Goal: Transaction & Acquisition: Purchase product/service

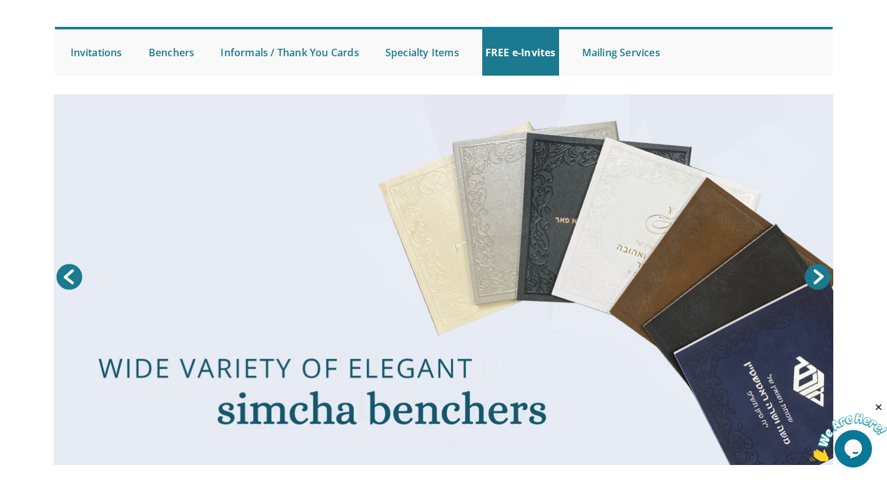
scroll to position [96, 0]
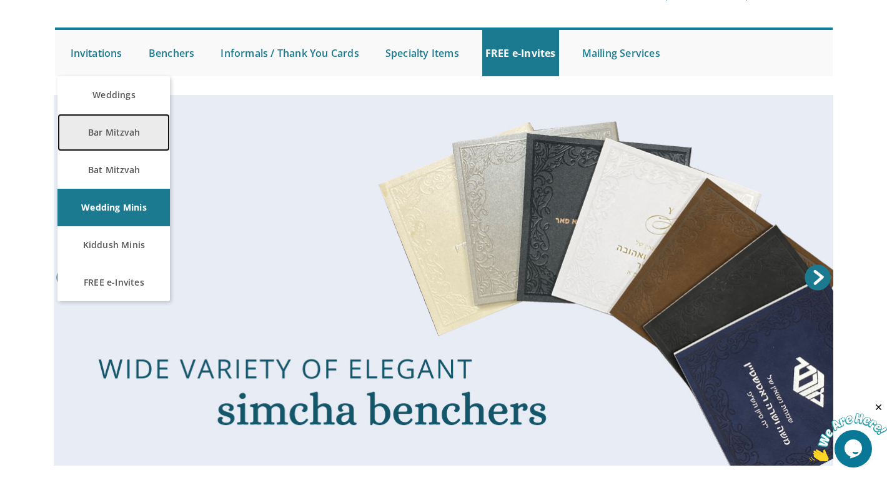
click at [106, 134] on link "Bar Mitzvah" at bounding box center [113, 132] width 112 height 37
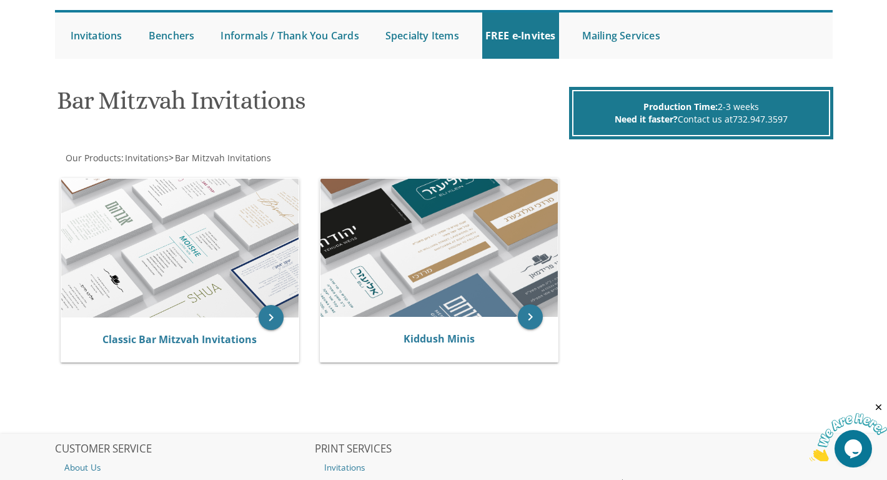
scroll to position [118, 0]
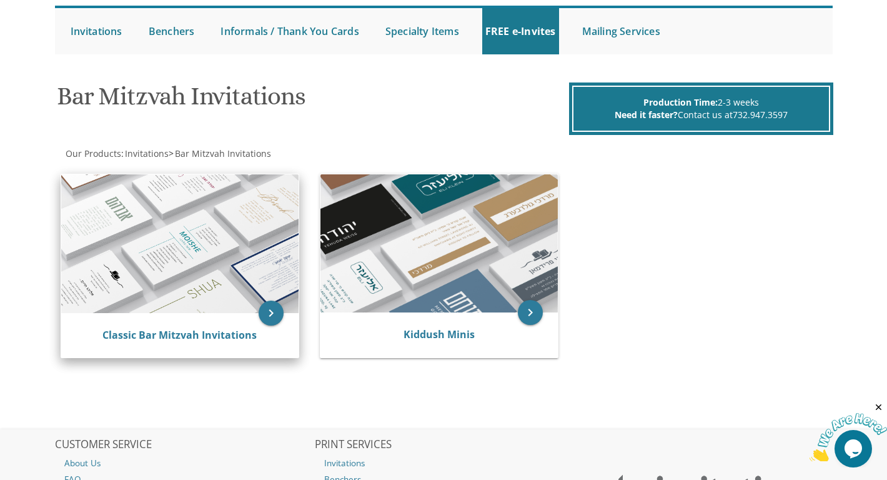
click at [225, 254] on img at bounding box center [179, 243] width 237 height 139
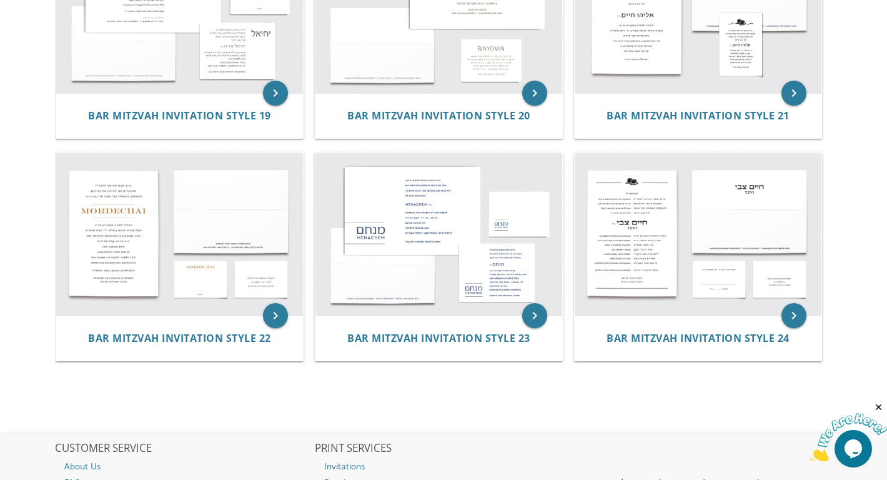
scroll to position [1671, 0]
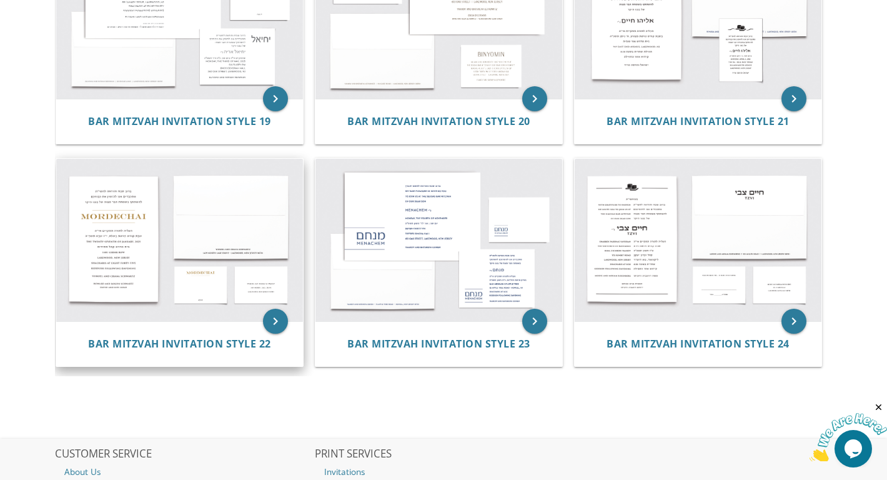
click at [152, 251] on img at bounding box center [179, 240] width 247 height 162
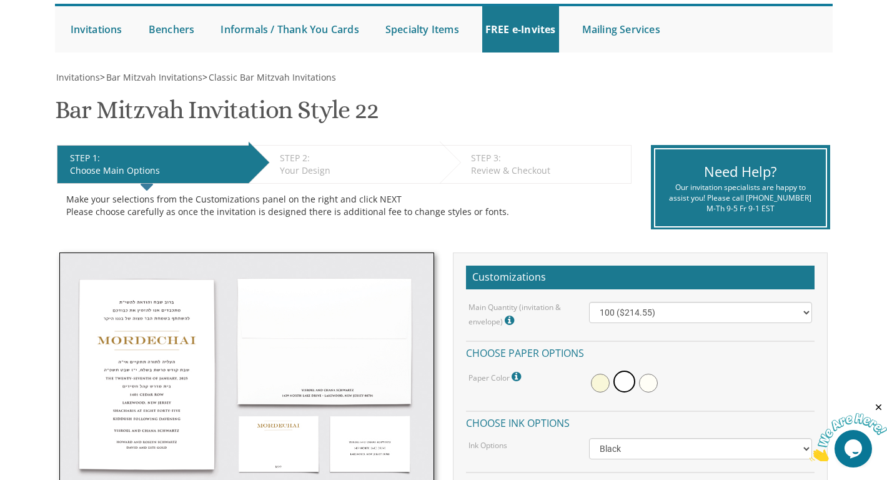
scroll to position [125, 0]
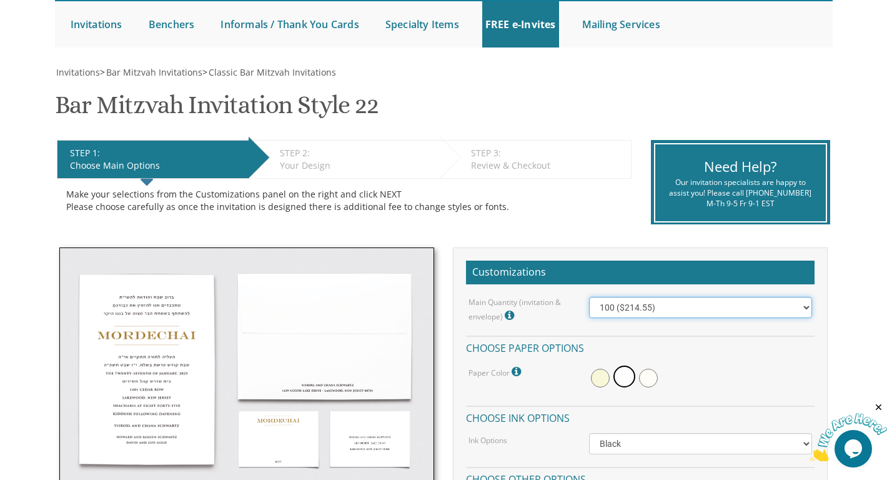
click at [661, 309] on select "100 ($214.55) 200 ($254.60) 300 ($294.25) 400 ($333.55) 500 ($373.90) 600 ($413…" at bounding box center [700, 307] width 223 height 21
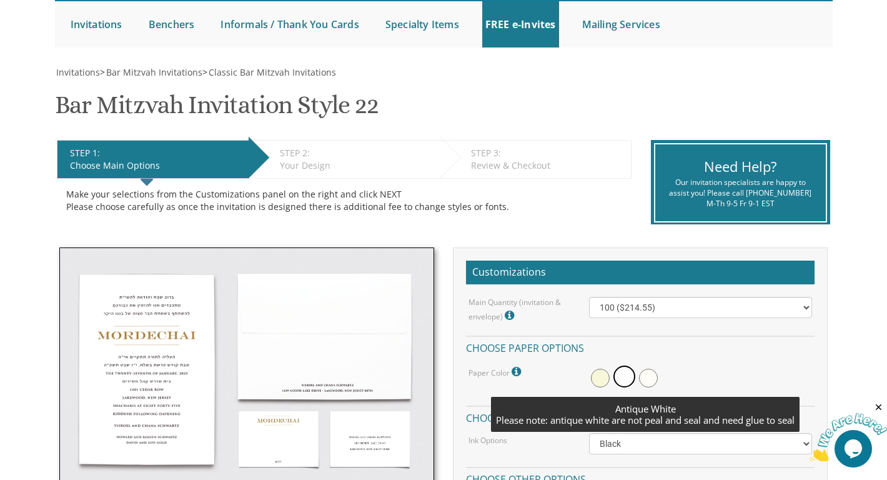
click at [646, 377] on span at bounding box center [648, 378] width 19 height 19
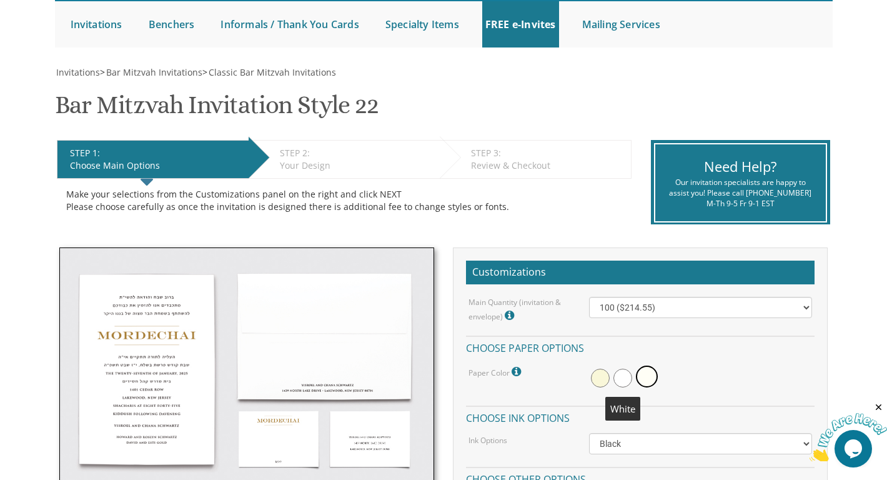
click at [622, 377] on span at bounding box center [623, 378] width 19 height 19
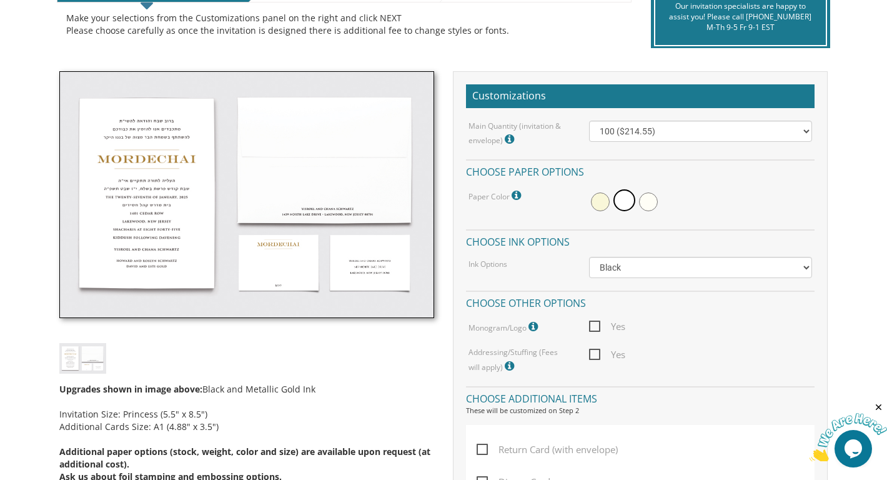
scroll to position [302, 0]
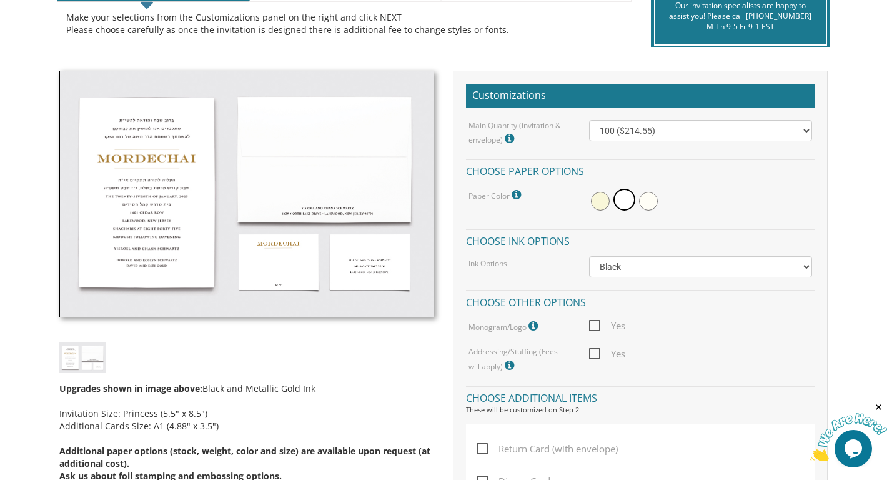
click at [92, 351] on img at bounding box center [82, 357] width 47 height 31
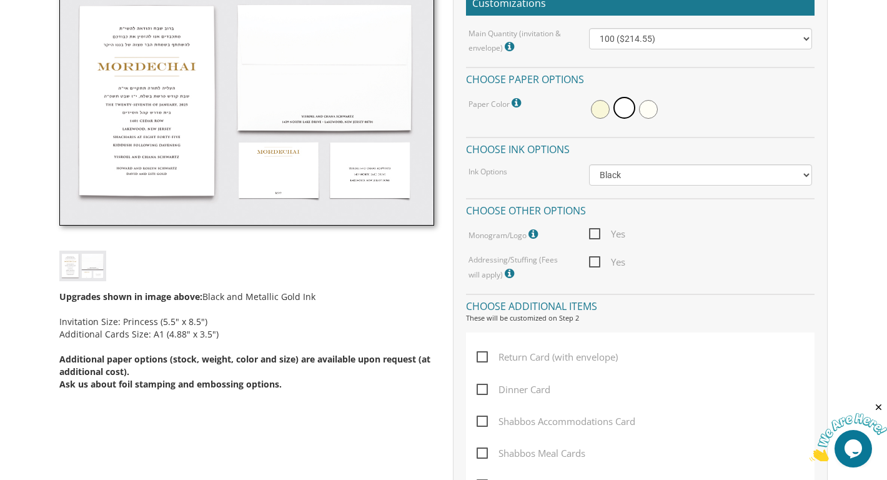
scroll to position [364, 0]
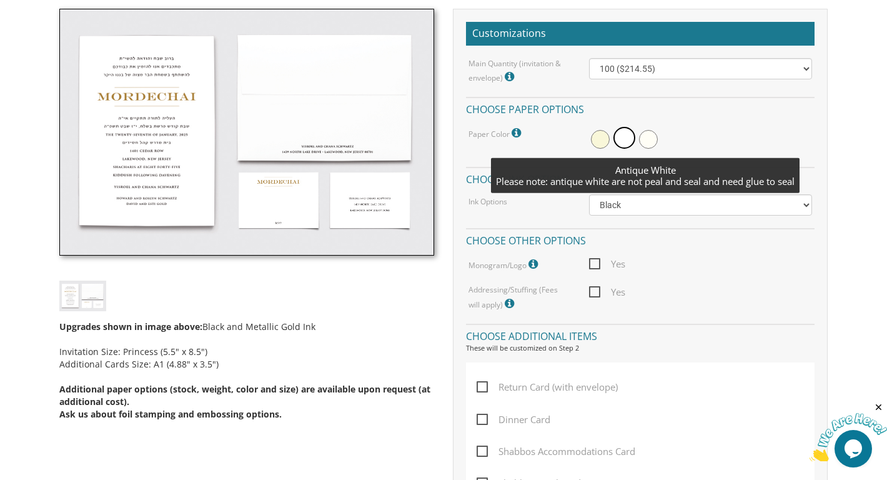
click at [649, 137] on span at bounding box center [648, 139] width 19 height 19
click at [623, 144] on span at bounding box center [623, 139] width 19 height 19
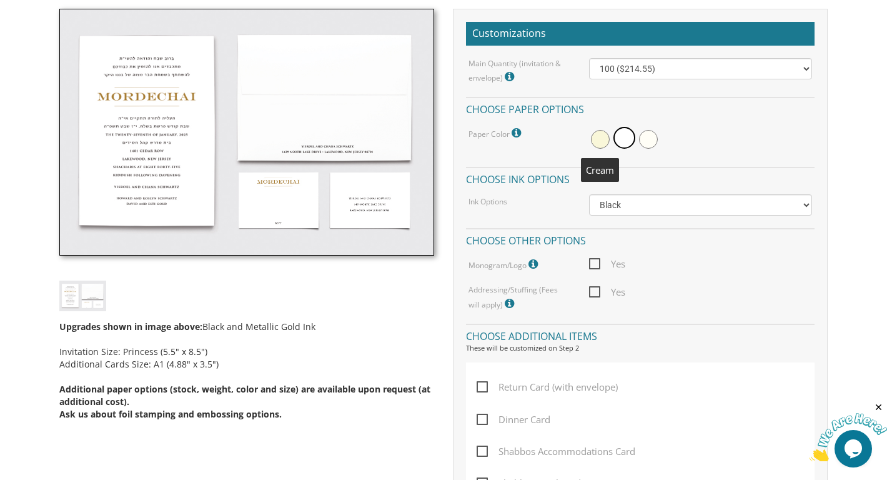
click at [601, 136] on span at bounding box center [600, 139] width 19 height 19
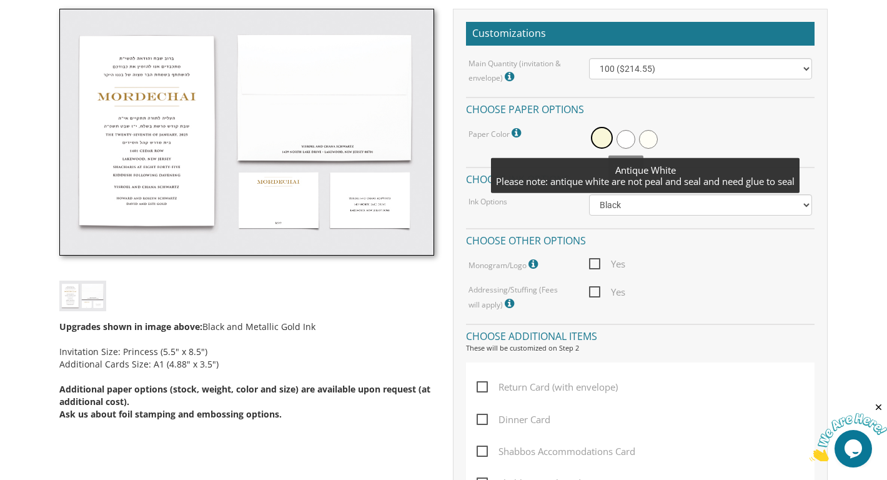
click at [647, 139] on span at bounding box center [648, 139] width 19 height 19
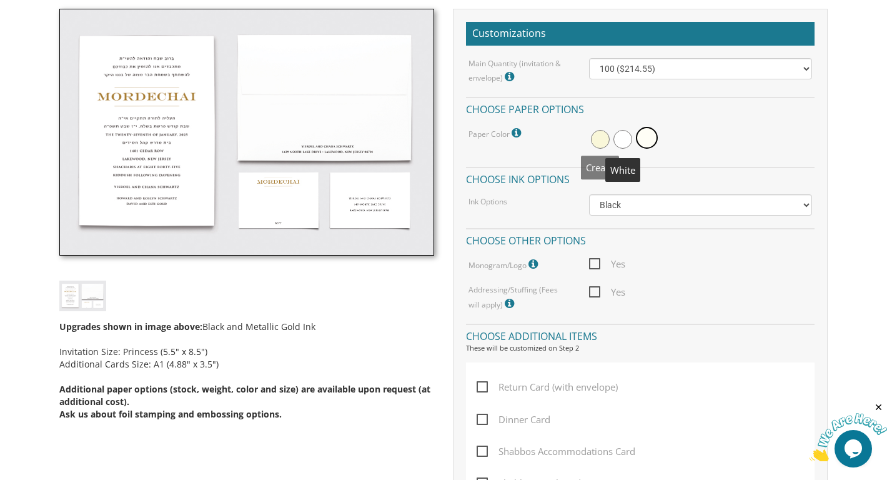
click at [595, 144] on span at bounding box center [600, 139] width 19 height 19
click at [647, 139] on span at bounding box center [648, 139] width 19 height 19
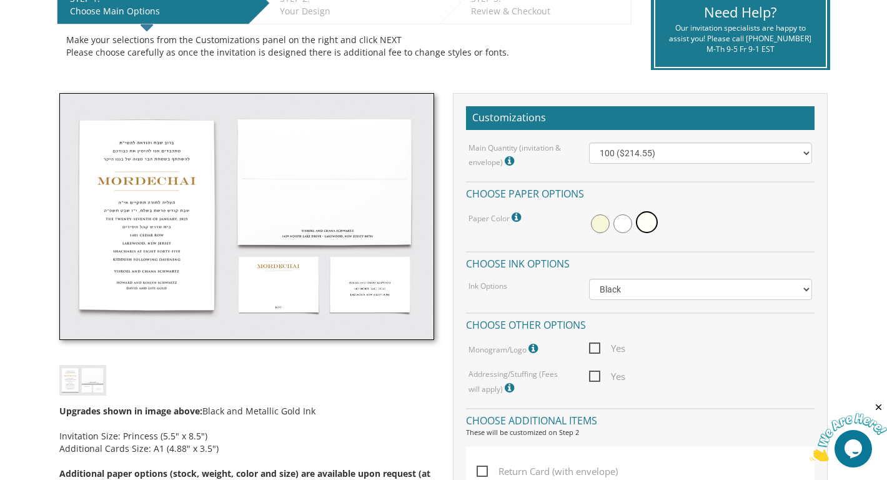
scroll to position [255, 0]
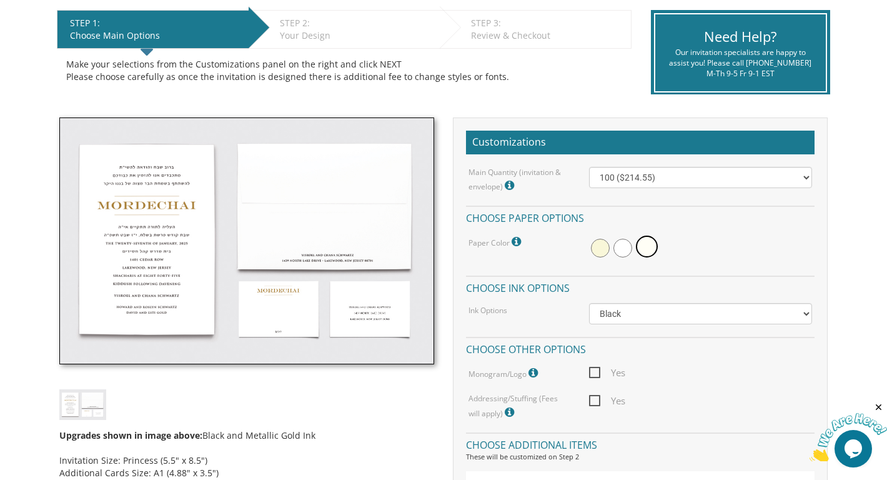
click at [534, 372] on icon at bounding box center [535, 372] width 12 height 11
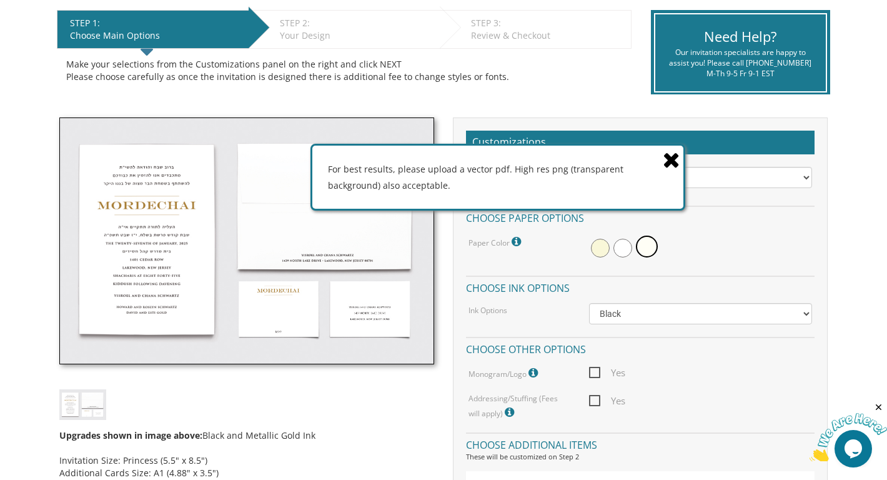
click at [670, 156] on icon at bounding box center [671, 160] width 17 height 22
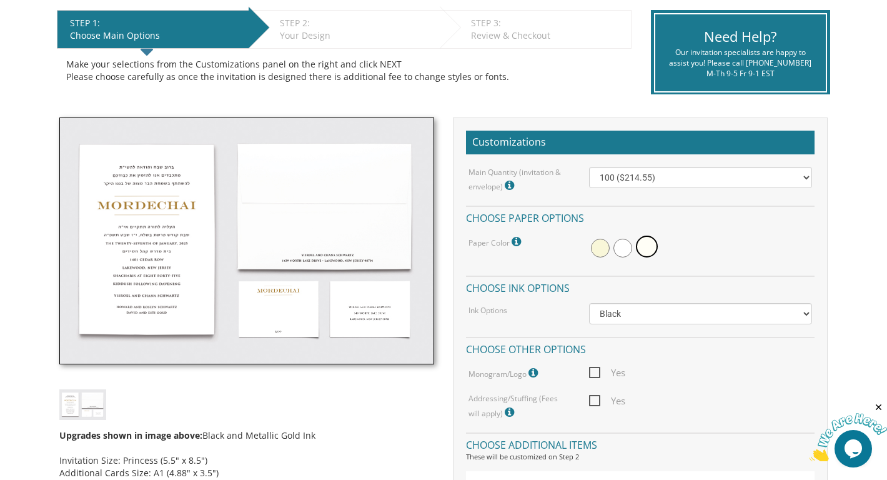
click at [505, 412] on icon at bounding box center [511, 412] width 12 height 11
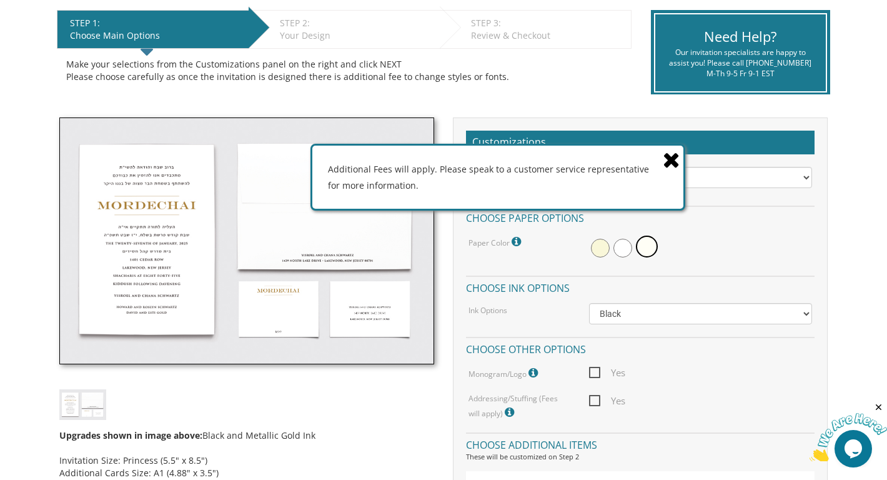
click at [670, 159] on icon at bounding box center [671, 160] width 17 height 22
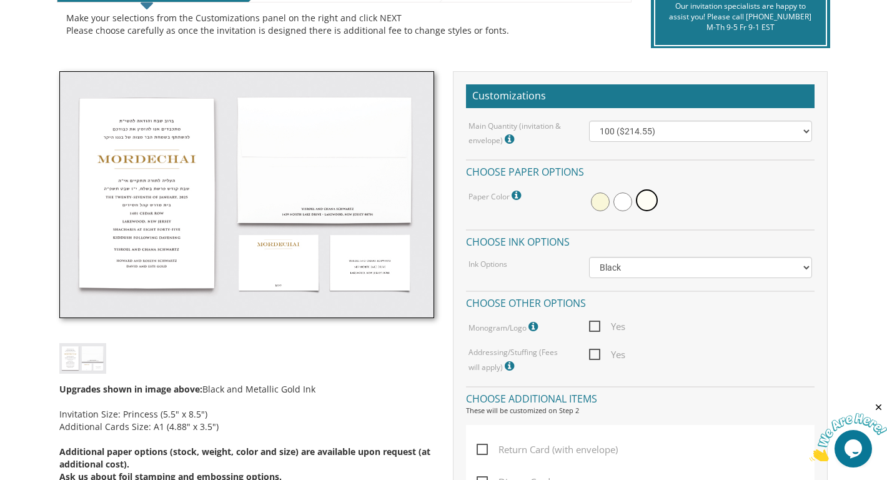
scroll to position [67, 0]
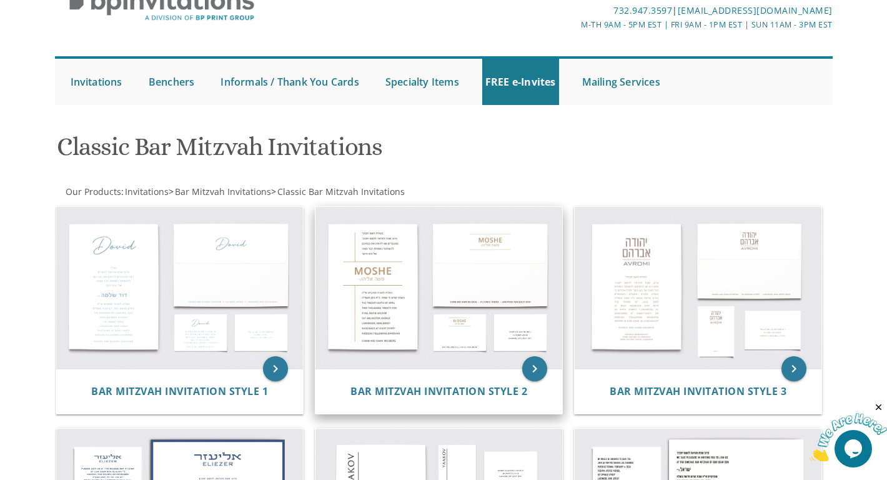
scroll to position [70, 0]
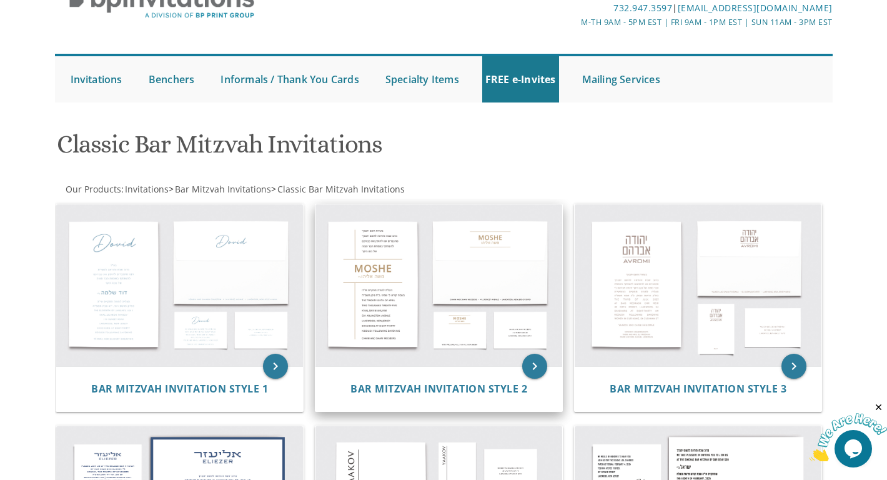
click at [384, 259] on img at bounding box center [439, 285] width 247 height 162
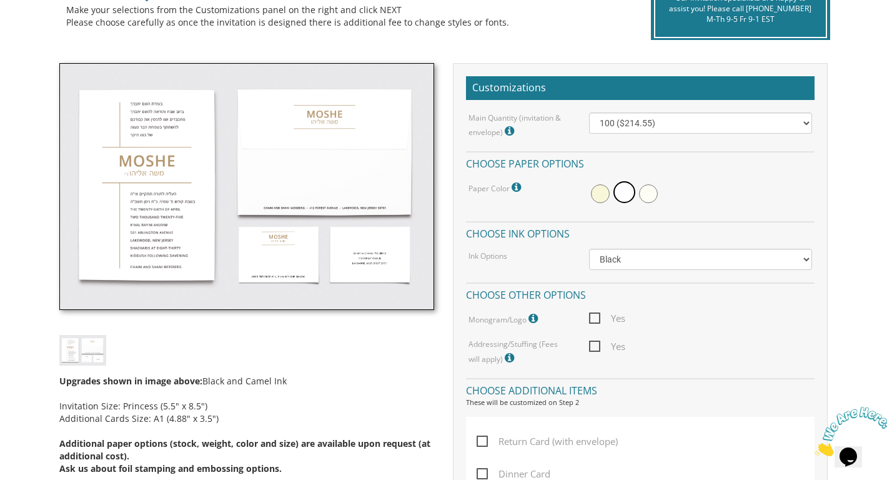
scroll to position [311, 0]
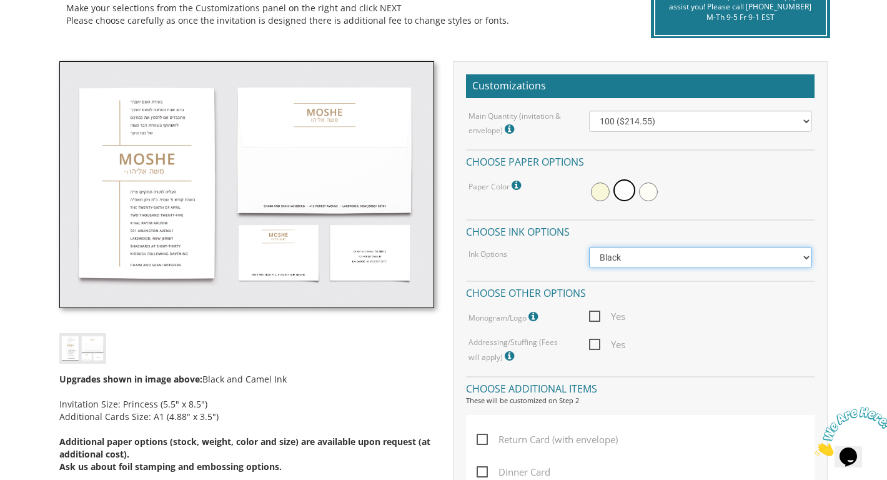
click at [608, 256] on select "Black Colored Ink ($65.00) Black + One Color ($100.00) Two Colors ($137.95)" at bounding box center [700, 257] width 223 height 21
click at [589, 247] on select "Black Colored Ink ($65.00) Black + One Color ($100.00) Two Colors ($137.95)" at bounding box center [700, 257] width 223 height 21
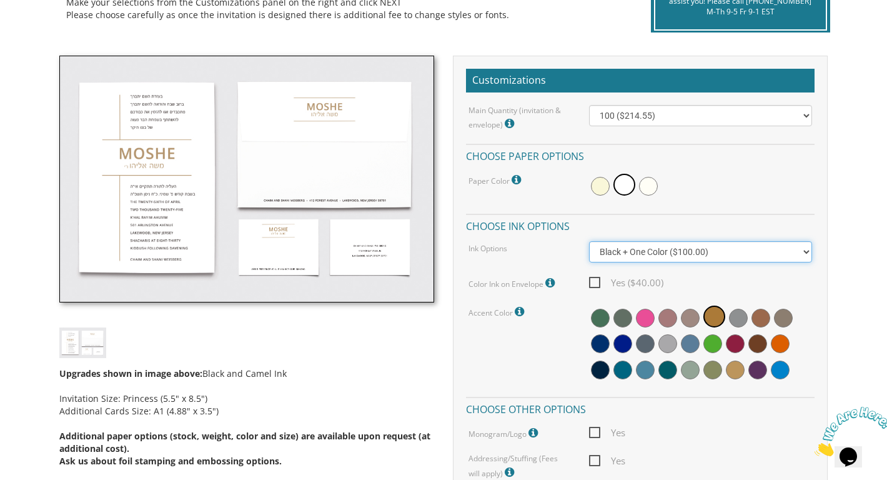
scroll to position [316, 0]
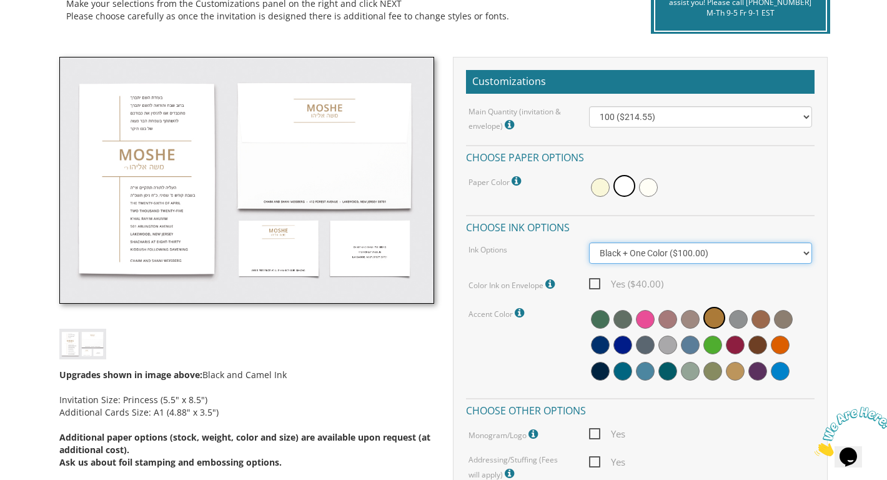
click at [614, 251] on select "Black Colored Ink ($65.00) Black + One Color ($100.00) Two Colors ($137.95)" at bounding box center [700, 252] width 223 height 21
select select "Black"
click at [589, 242] on select "Black Colored Ink ($65.00) Black + One Color ($100.00) Two Colors ($137.95)" at bounding box center [700, 252] width 223 height 21
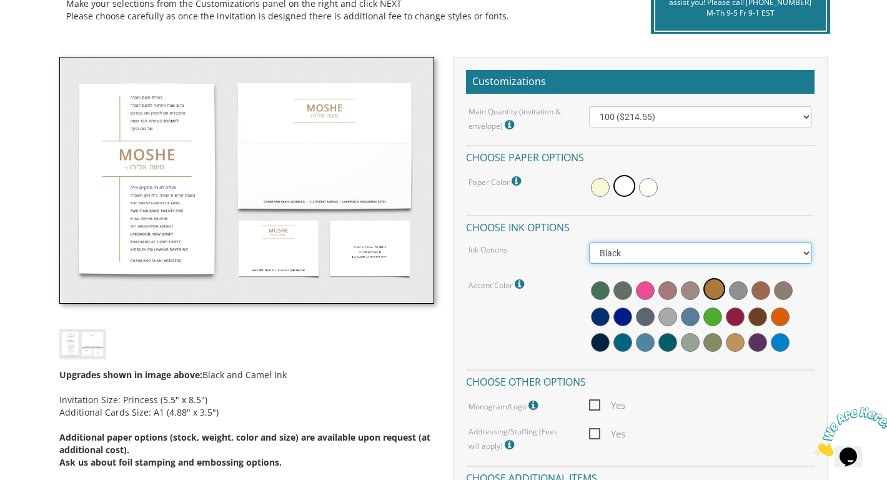
click at [643, 255] on select "Black Colored Ink ($65.00) Black + One Color ($100.00) Two Colors ($137.95)" at bounding box center [700, 252] width 223 height 21
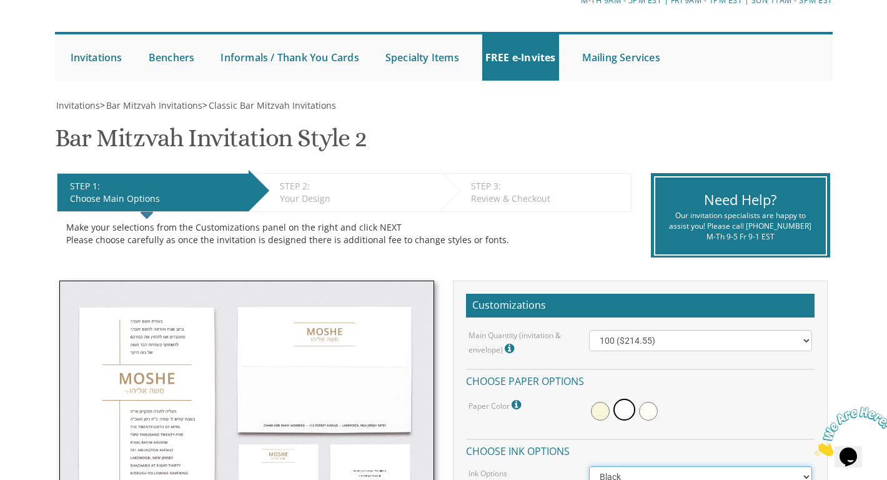
scroll to position [91, 0]
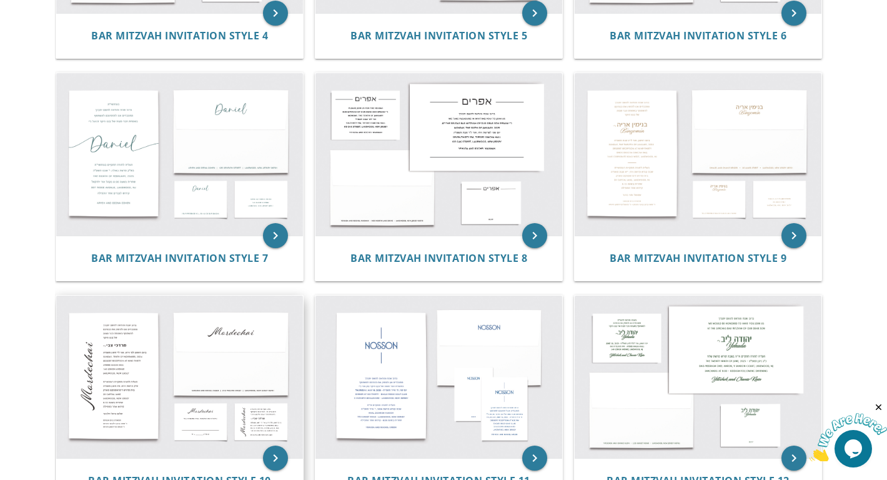
scroll to position [641, 0]
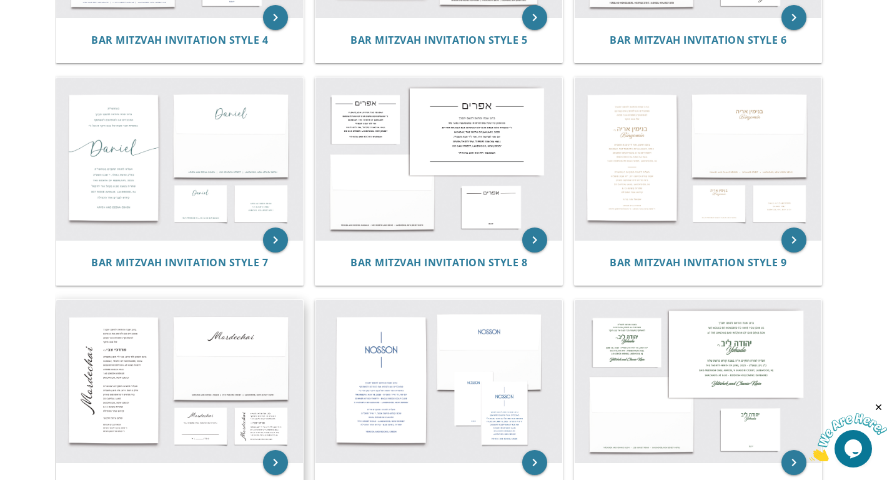
click at [138, 352] on img at bounding box center [179, 381] width 247 height 162
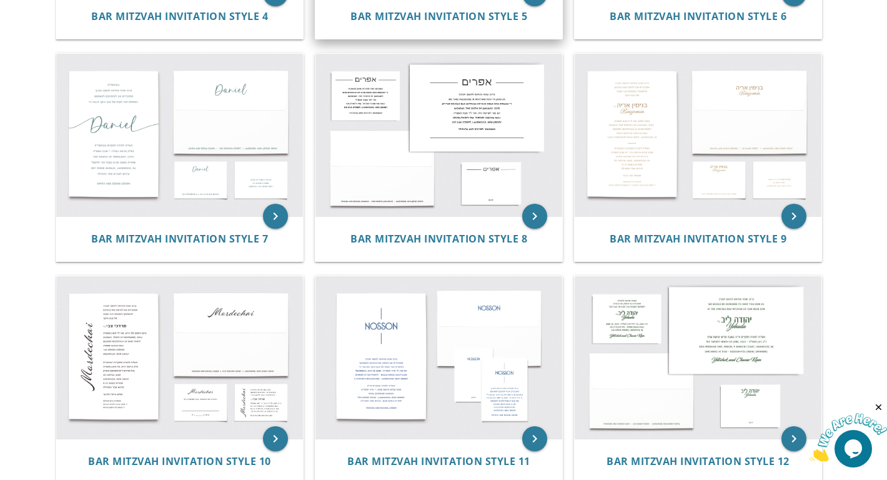
scroll to position [667, 0]
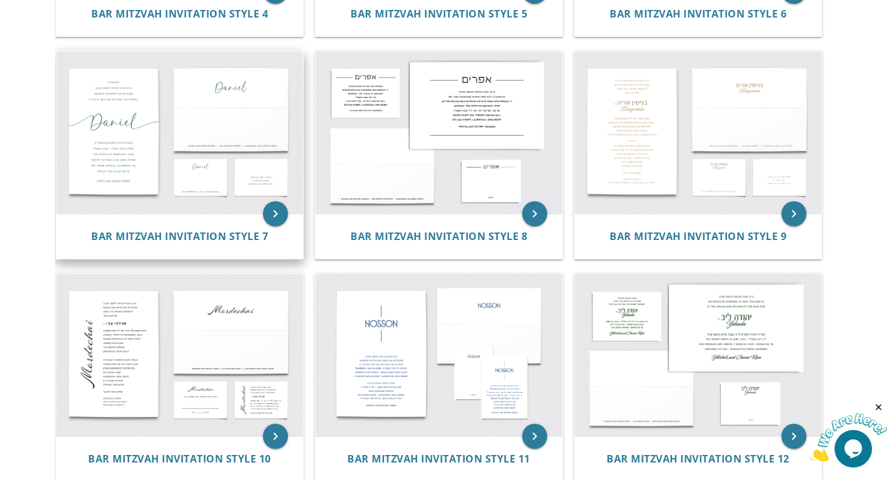
click at [138, 148] on img at bounding box center [179, 132] width 247 height 162
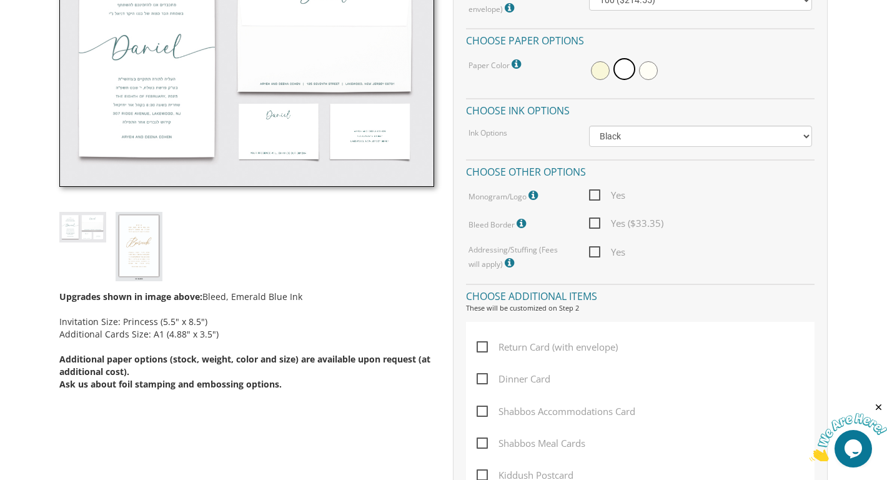
scroll to position [434, 0]
click at [522, 221] on icon at bounding box center [523, 222] width 12 height 11
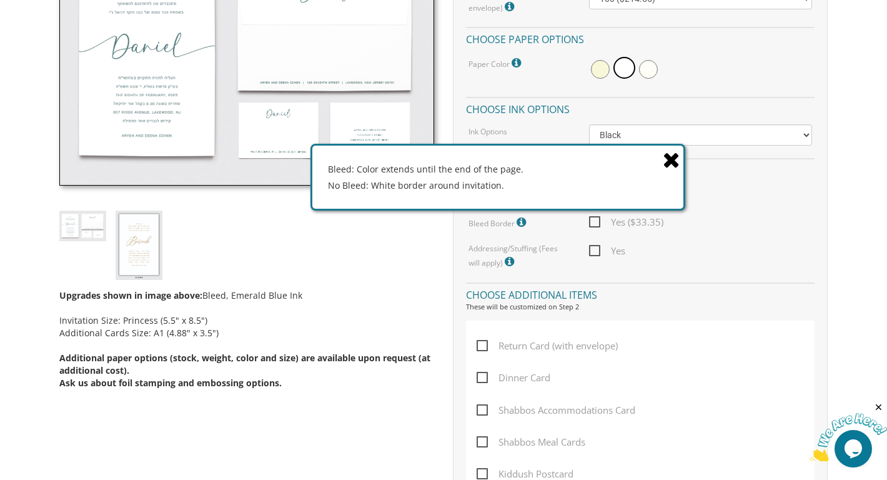
click at [674, 159] on icon at bounding box center [671, 160] width 17 height 22
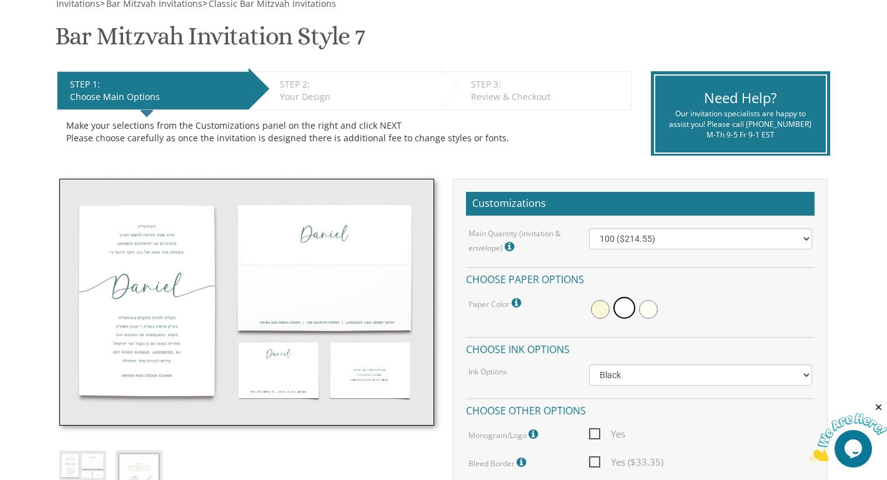
scroll to position [0, 0]
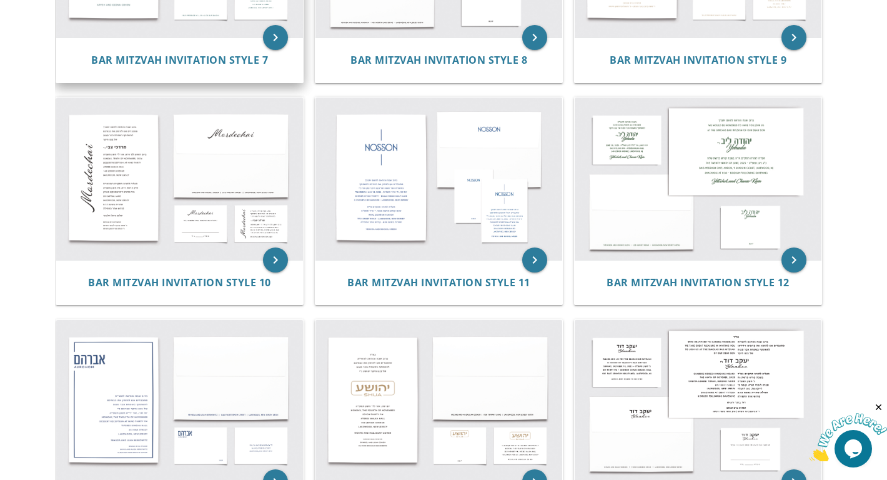
scroll to position [841, 0]
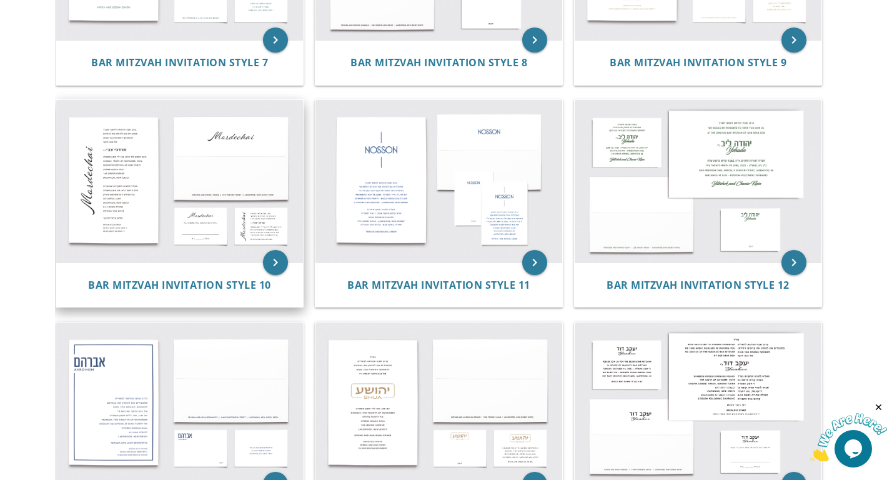
click at [160, 201] on img at bounding box center [179, 181] width 247 height 162
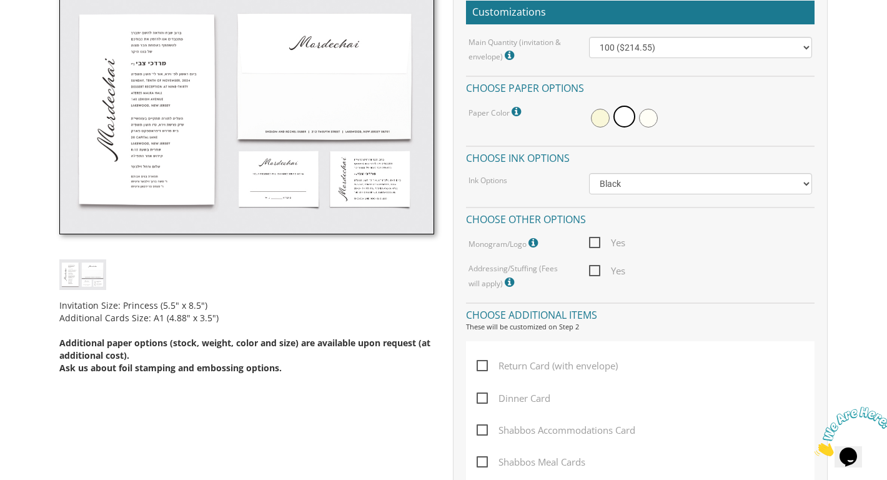
scroll to position [369, 0]
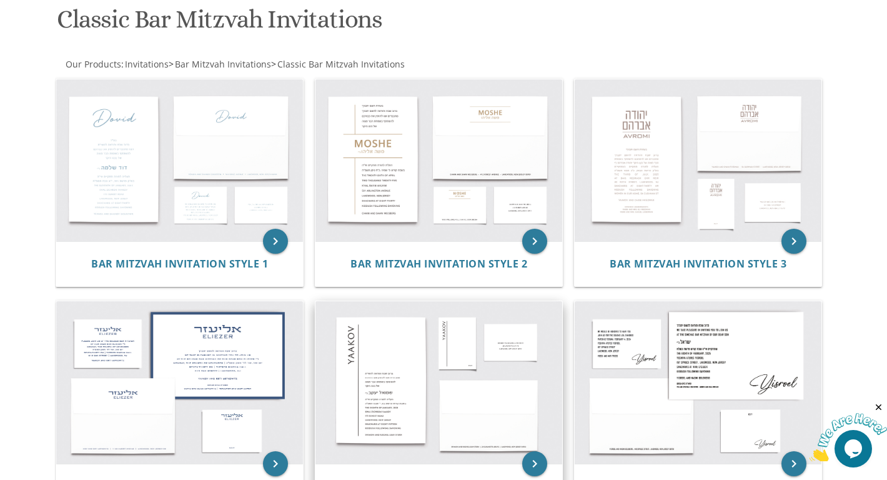
scroll to position [164, 0]
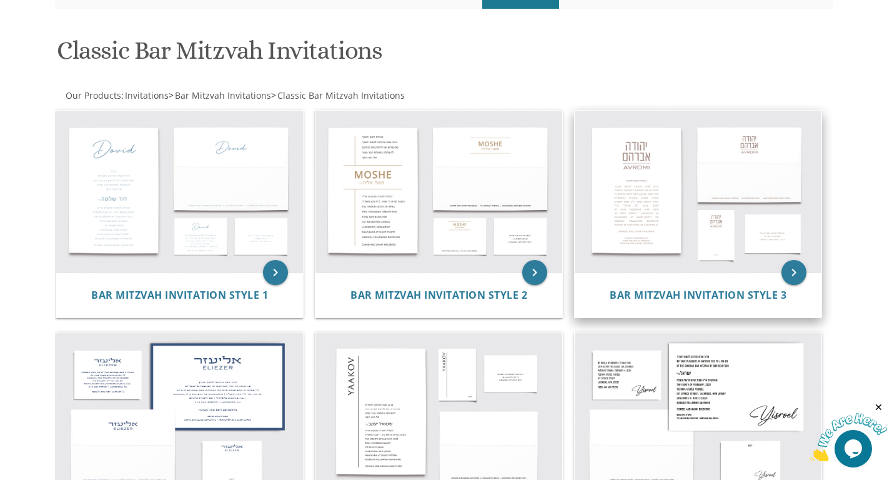
click at [632, 196] on img at bounding box center [698, 192] width 247 height 162
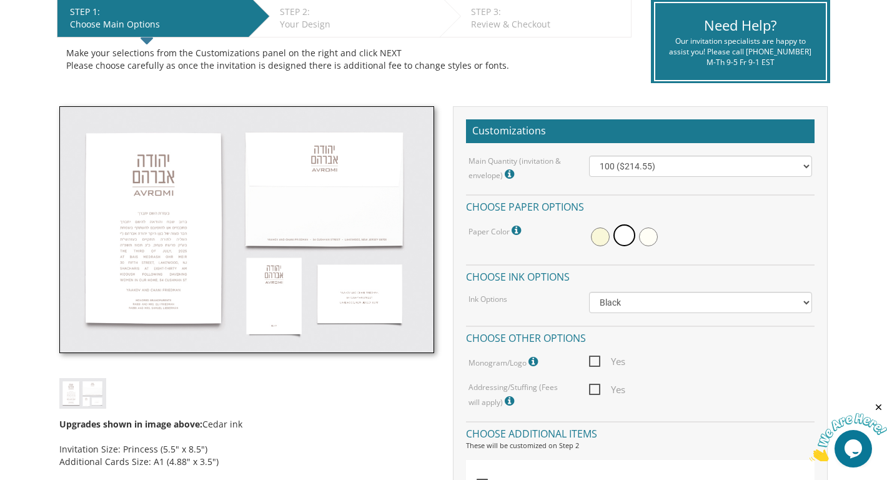
scroll to position [235, 0]
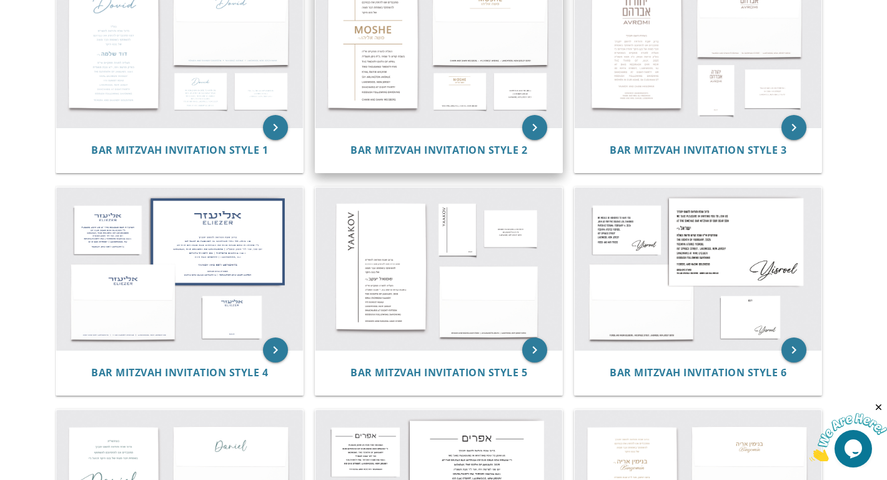
scroll to position [317, 0]
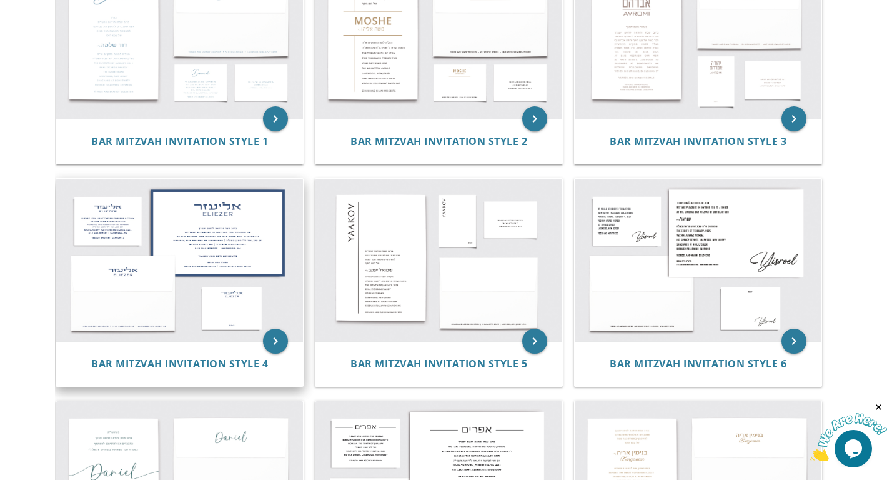
click at [241, 251] on img at bounding box center [179, 260] width 247 height 162
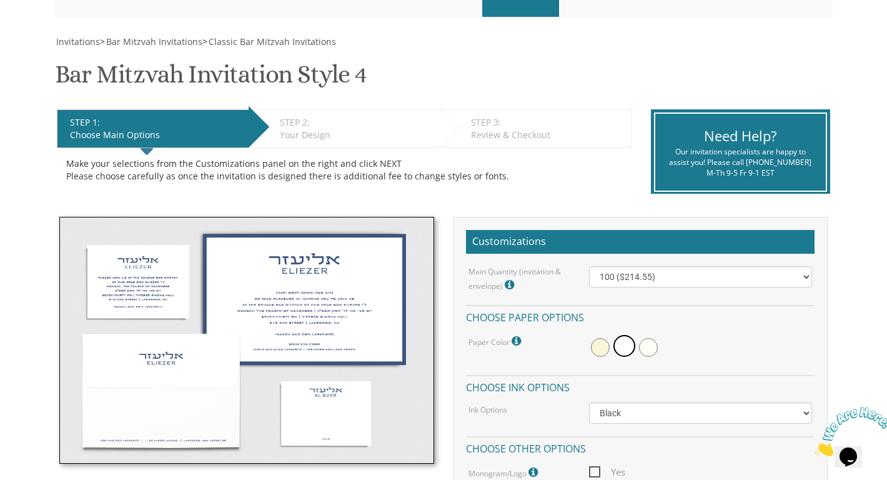
scroll to position [158, 0]
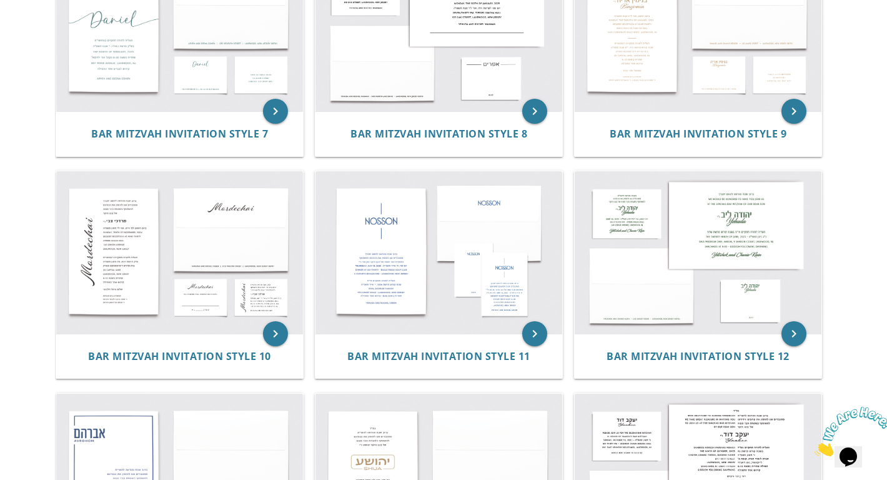
scroll to position [770, 0]
click at [140, 278] on img at bounding box center [179, 252] width 247 height 162
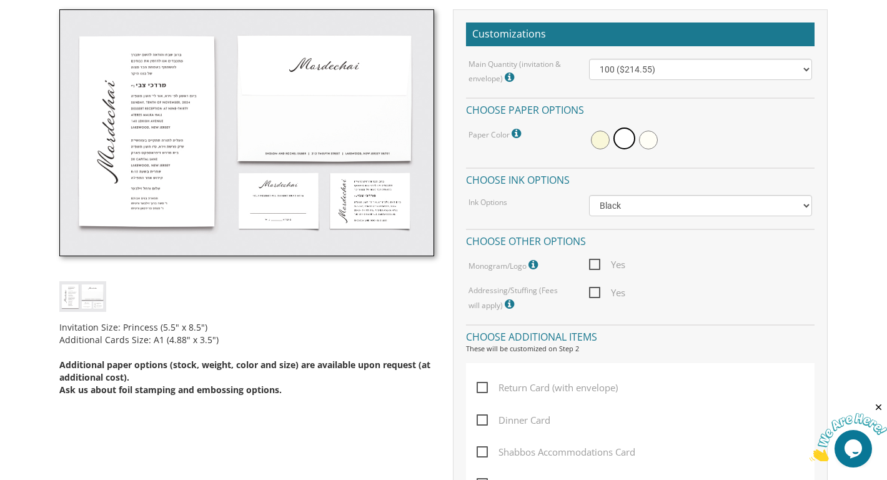
scroll to position [367, 0]
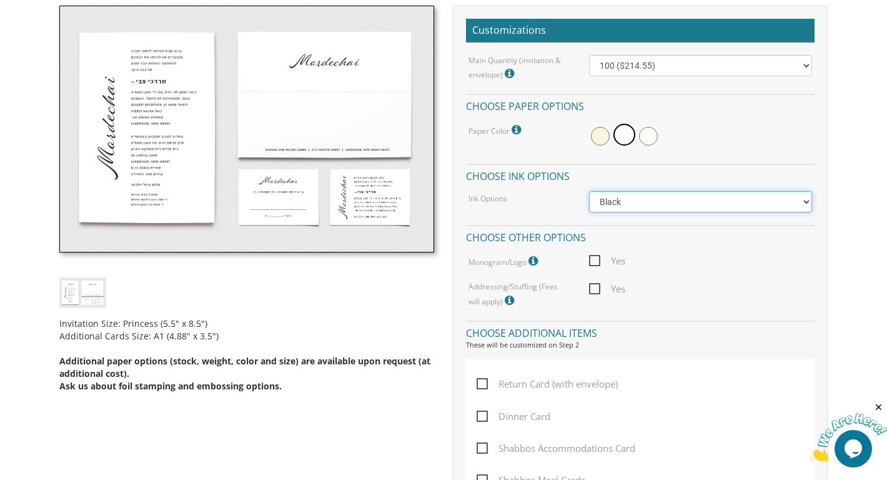
click at [601, 203] on select "Black Colored Ink ($65.00) Black + One Color ($100.00) Two Colors ($137.95)" at bounding box center [700, 201] width 223 height 21
select select "Black + One Color"
click at [589, 191] on select "Black Colored Ink ($65.00) Black + One Color ($100.00) Two Colors ($137.95)" at bounding box center [700, 201] width 223 height 21
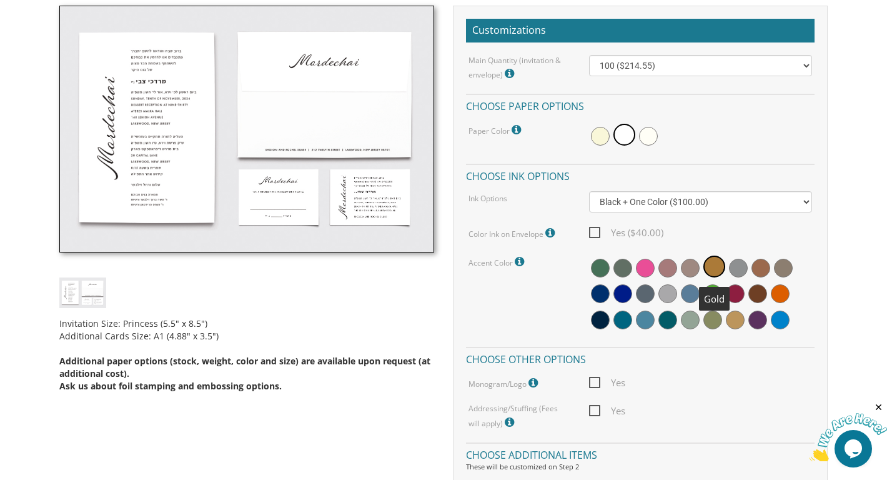
click at [714, 264] on span at bounding box center [714, 267] width 22 height 22
click at [602, 297] on span at bounding box center [600, 293] width 19 height 19
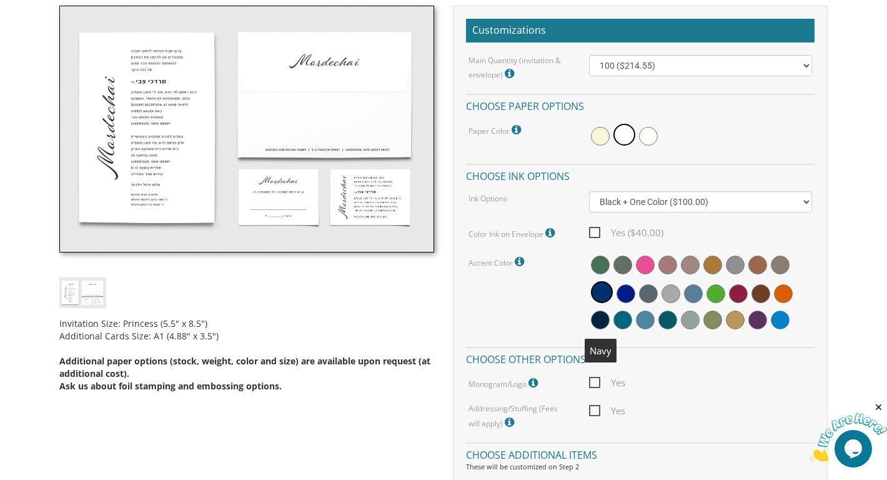
click at [601, 325] on span at bounding box center [600, 320] width 19 height 19
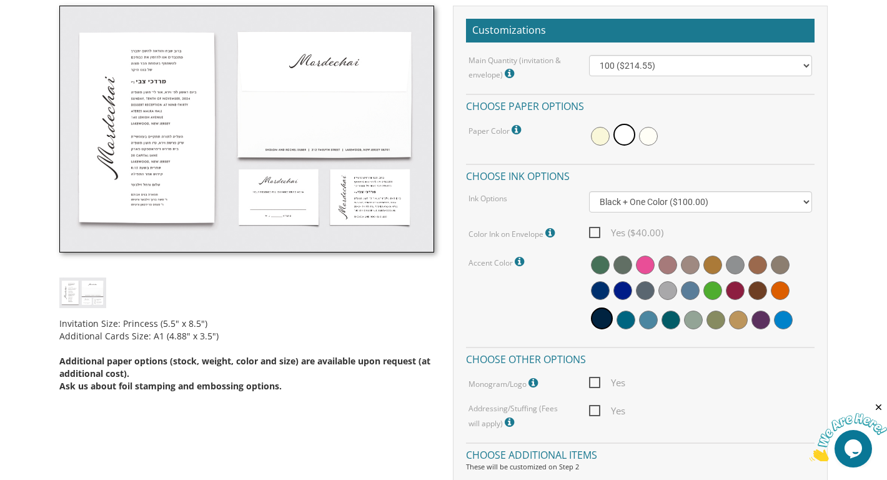
click at [543, 304] on div "Accent Color Default accent color is white (as pictured in sample)." at bounding box center [640, 294] width 363 height 81
click at [520, 261] on icon at bounding box center [521, 261] width 12 height 11
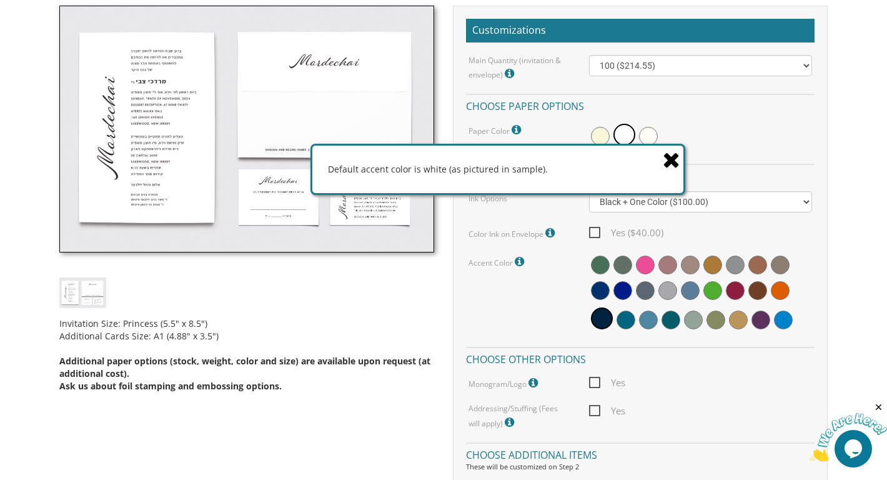
click at [686, 239] on div "Yes ($40.00)" at bounding box center [701, 233] width 242 height 16
click at [669, 151] on icon at bounding box center [671, 160] width 17 height 22
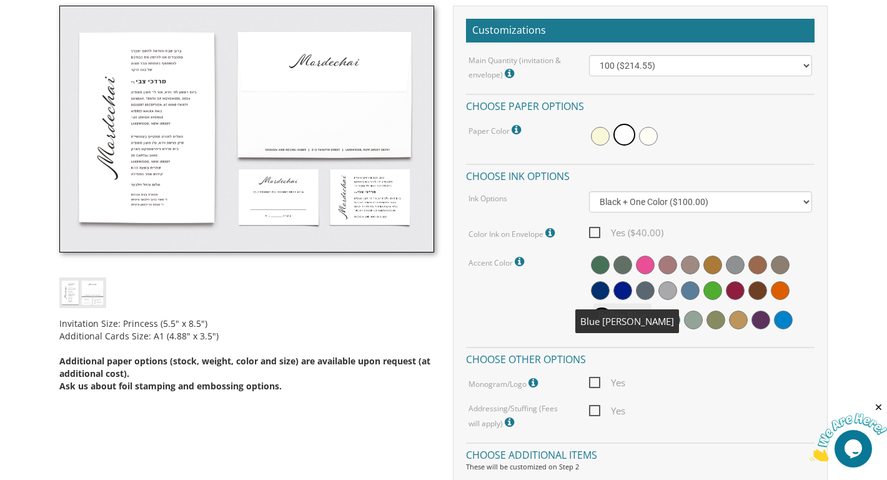
click at [604, 289] on span at bounding box center [600, 290] width 19 height 19
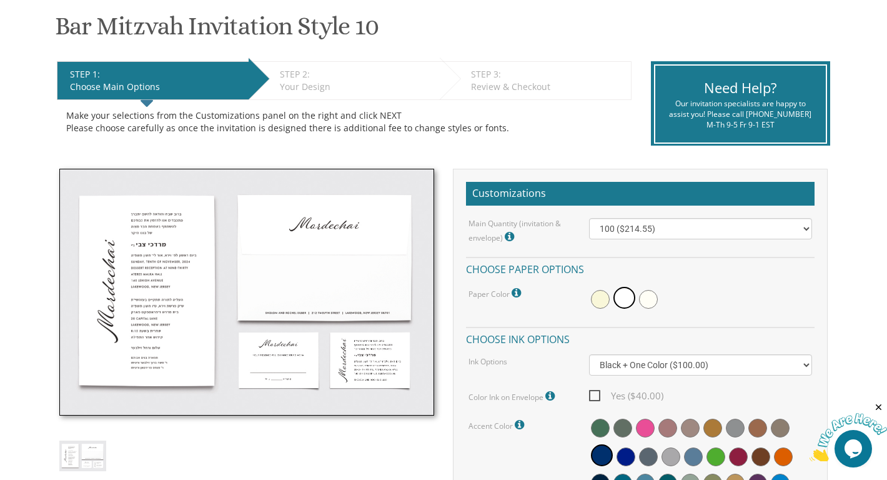
scroll to position [198, 0]
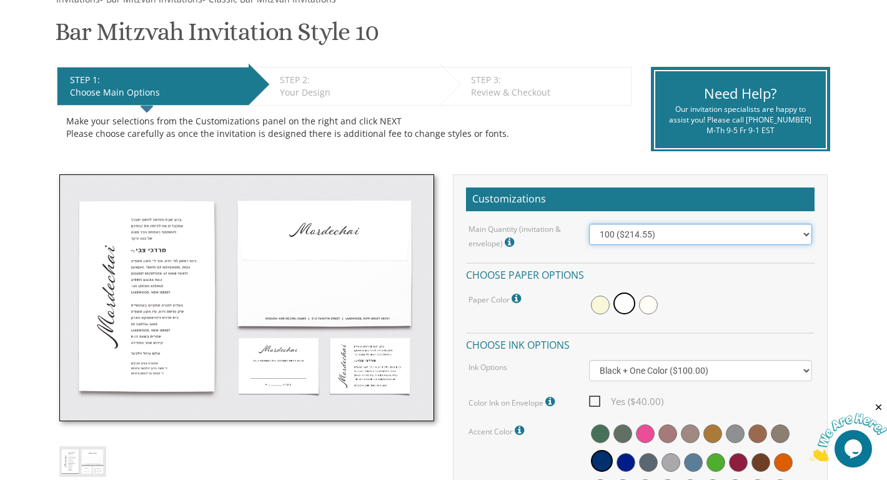
click at [615, 230] on select "100 ($214.55) 200 ($254.60) 300 ($294.25) 400 ($333.55) 500 ($373.90) 600 ($413…" at bounding box center [700, 234] width 223 height 21
select select "400"
click at [589, 224] on select "100 ($214.55) 200 ($254.60) 300 ($294.25) 400 ($333.55) 500 ($373.90) 600 ($413…" at bounding box center [700, 234] width 223 height 21
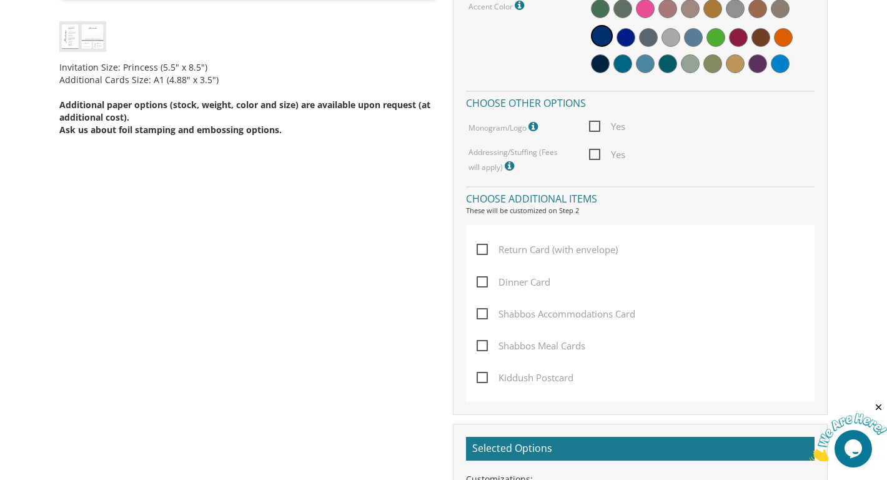
scroll to position [665, 0]
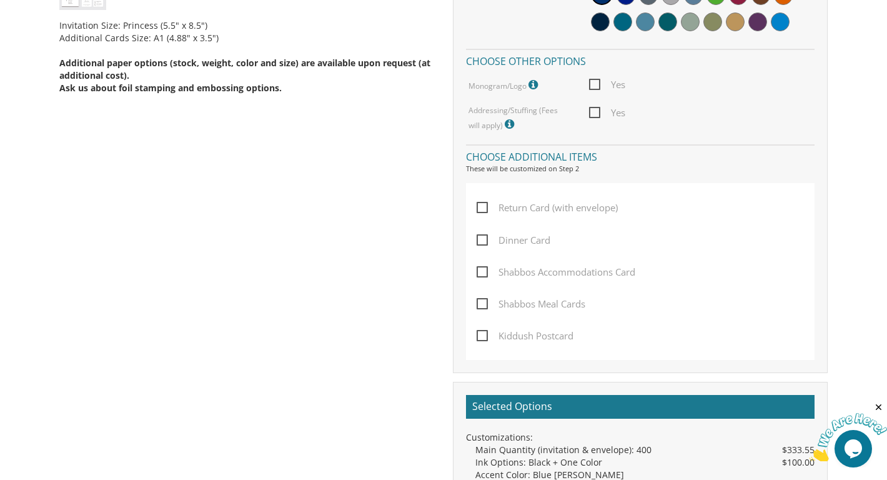
click at [480, 241] on span "Dinner Card" at bounding box center [514, 240] width 74 height 16
click at [480, 241] on input "Dinner Card" at bounding box center [481, 239] width 8 height 8
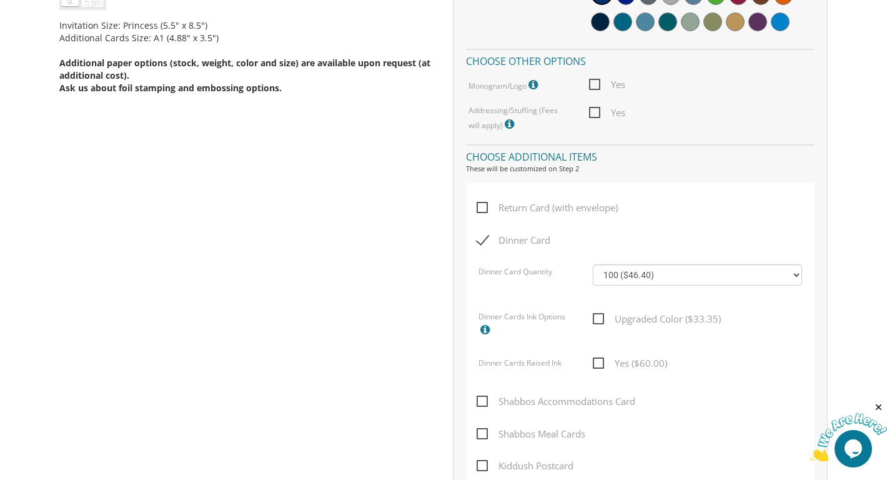
click at [484, 240] on span "Dinner Card" at bounding box center [514, 240] width 74 height 16
click at [484, 240] on input "Dinner Card" at bounding box center [481, 239] width 8 height 8
checkbox input "false"
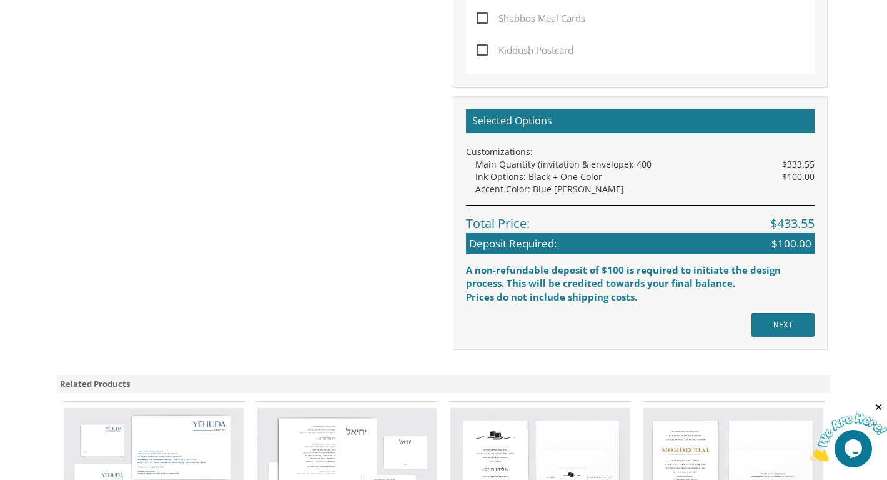
scroll to position [966, 0]
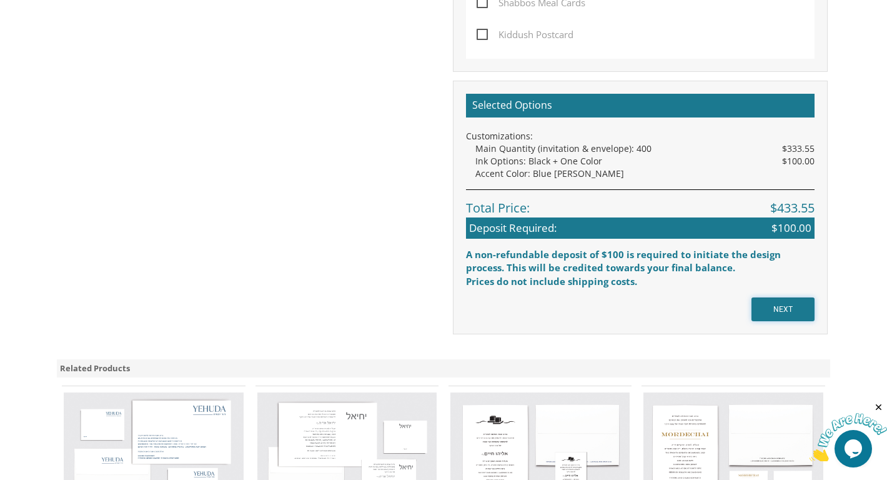
click at [787, 309] on input "NEXT" at bounding box center [783, 309] width 63 height 24
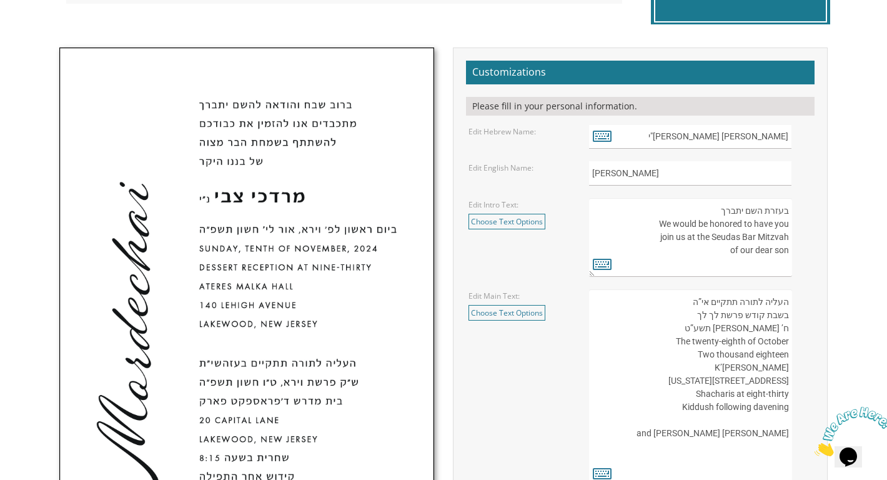
scroll to position [343, 0]
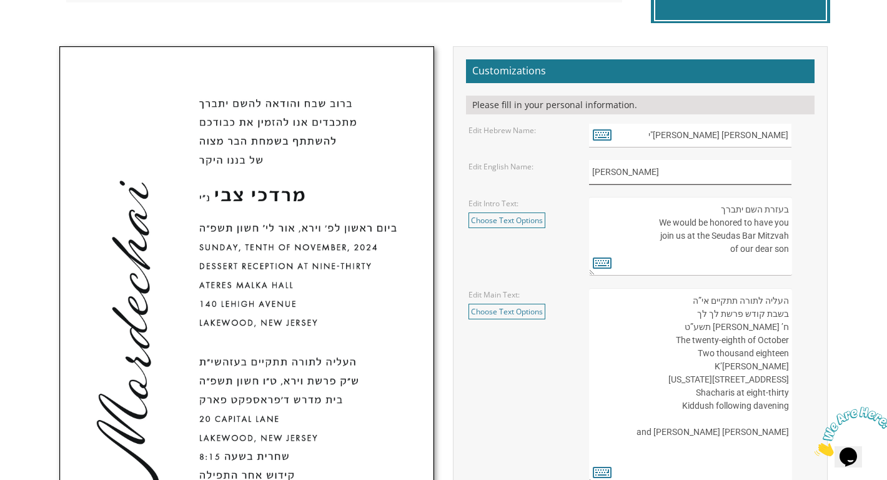
drag, startPoint x: 654, startPoint y: 174, endPoint x: 582, endPoint y: 173, distance: 71.9
click at [582, 173] on div "Mordechai" at bounding box center [701, 172] width 242 height 24
type input "Binyomin"
drag, startPoint x: 744, startPoint y: 130, endPoint x: 800, endPoint y: 135, distance: 56.5
click at [800, 135] on div "מרדכי צבי נ"י" at bounding box center [700, 136] width 223 height 24
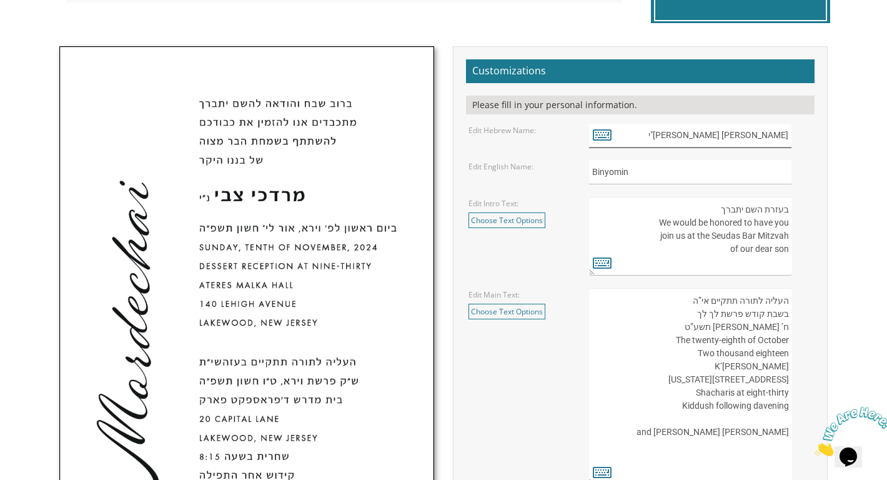
type input ""י"
drag, startPoint x: 782, startPoint y: 136, endPoint x: 822, endPoint y: 127, distance: 40.9
click at [822, 127] on div ""י" at bounding box center [701, 136] width 242 height 24
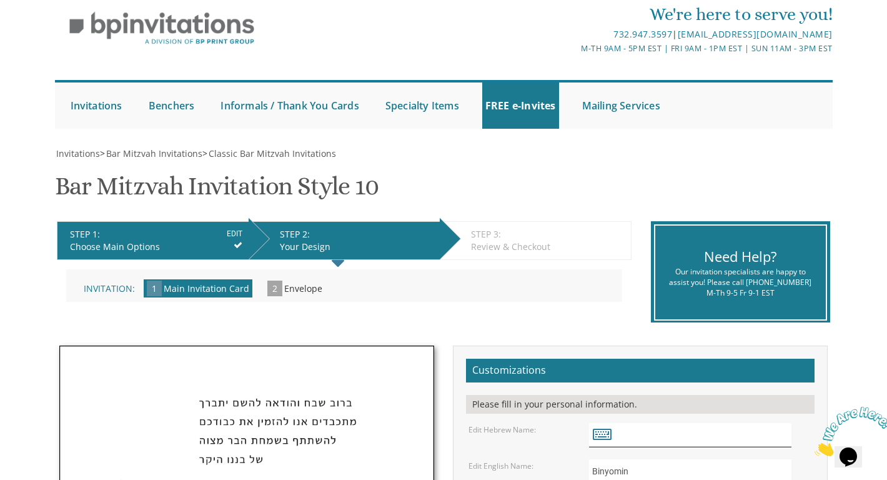
scroll to position [0, 0]
